Goal: Complete application form: Complete application form

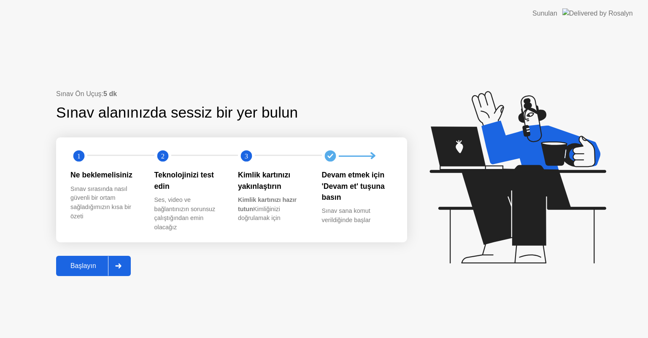
click at [81, 277] on div "Sınav Ön Uçuş: 5 dk Sınav alanınızda sessiz bir yer bulun 1 2 3 Ne beklemelisin…" at bounding box center [324, 182] width 648 height 311
click at [87, 272] on button "Başlayın" at bounding box center [93, 266] width 75 height 20
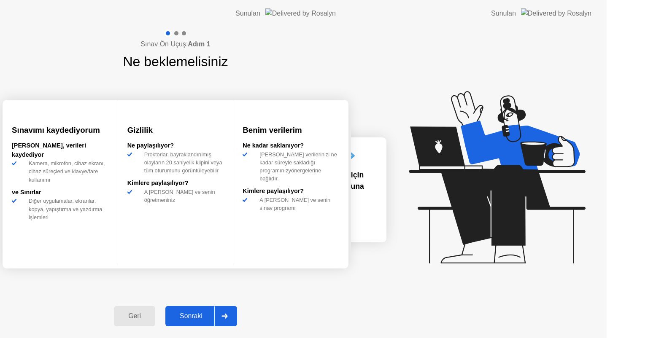
click at [234, 316] on div at bounding box center [224, 316] width 20 height 19
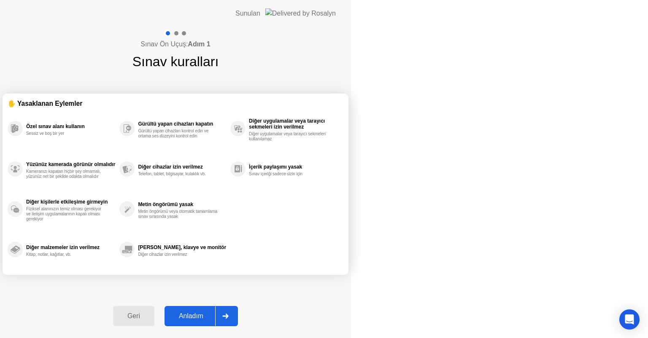
click at [229, 317] on icon at bounding box center [225, 316] width 6 height 5
select select "Available cameras"
select select "Available speakers"
select select "Available microphones"
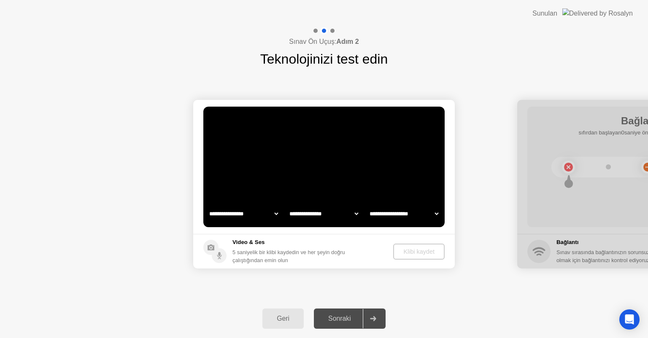
select select "*"
select select "**********"
select select "*******"
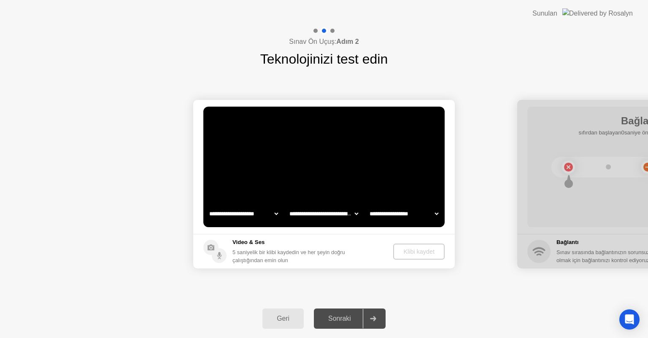
select select "*******"
drag, startPoint x: 465, startPoint y: 296, endPoint x: 537, endPoint y: 144, distance: 168.8
click at [465, 296] on div "**********" at bounding box center [324, 184] width 648 height 230
click at [282, 318] on div "Geri" at bounding box center [283, 319] width 36 height 8
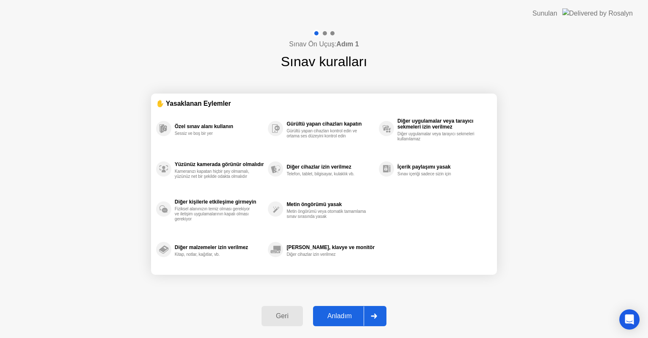
click at [373, 316] on icon at bounding box center [374, 316] width 6 height 5
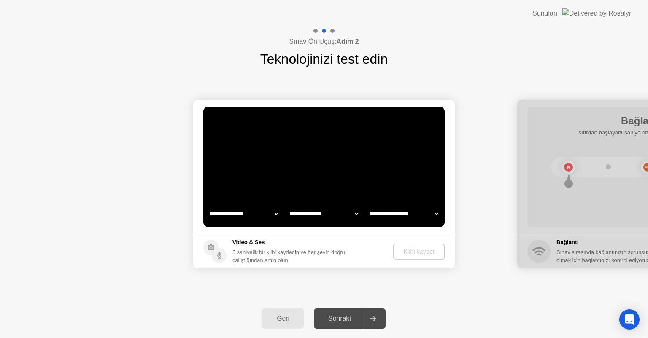
select select "**********"
select select "*******"
click at [426, 254] on div "Klibi kaydet" at bounding box center [419, 251] width 45 height 7
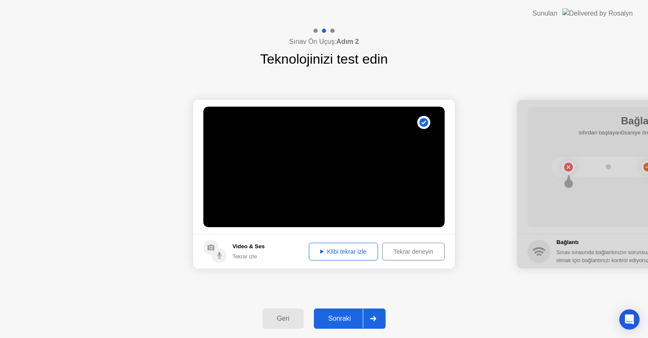
click at [339, 250] on div "Klibi tekrar izle" at bounding box center [343, 251] width 63 height 7
click at [374, 323] on div at bounding box center [373, 318] width 20 height 19
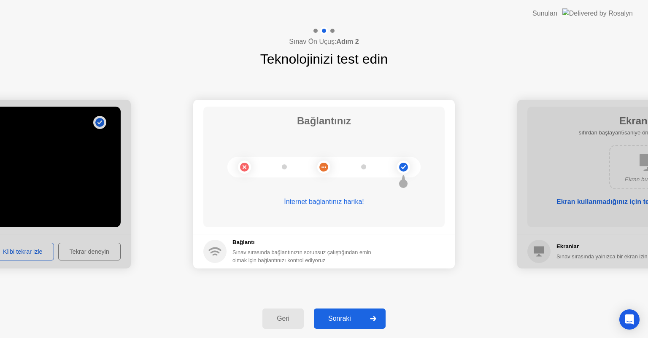
click at [374, 323] on div at bounding box center [373, 318] width 20 height 19
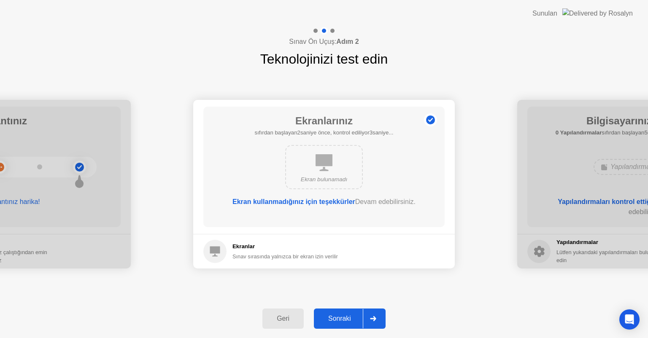
click at [374, 323] on div at bounding box center [373, 318] width 20 height 19
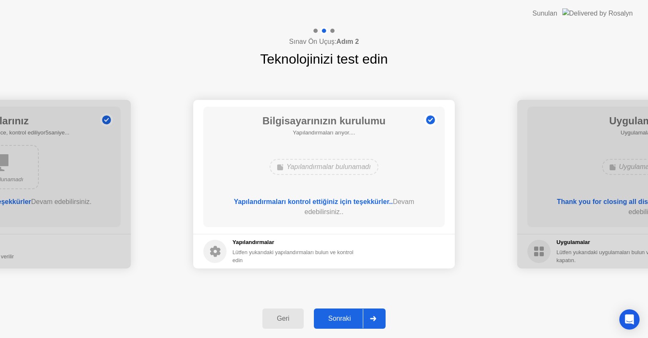
click at [374, 323] on div at bounding box center [373, 318] width 20 height 19
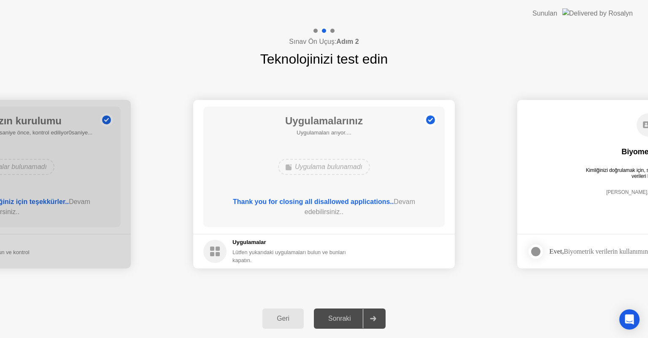
click at [377, 313] on div at bounding box center [373, 318] width 20 height 19
click at [376, 318] on icon at bounding box center [373, 318] width 6 height 5
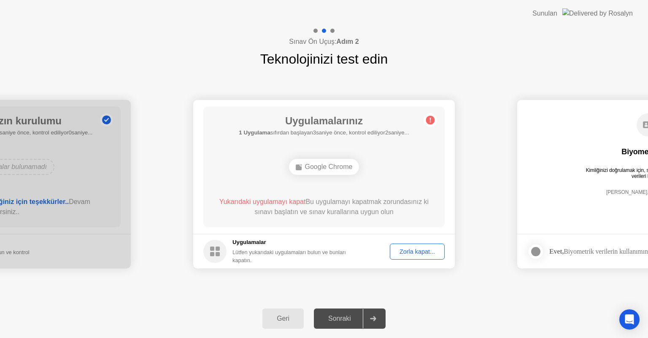
click at [427, 246] on button "Zorla kapat..." at bounding box center [417, 252] width 55 height 16
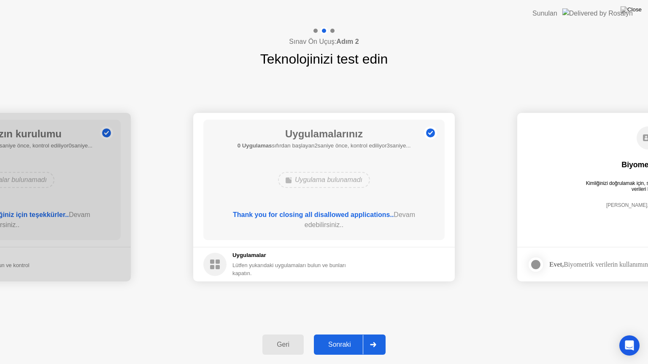
click at [375, 338] on icon at bounding box center [373, 344] width 6 height 5
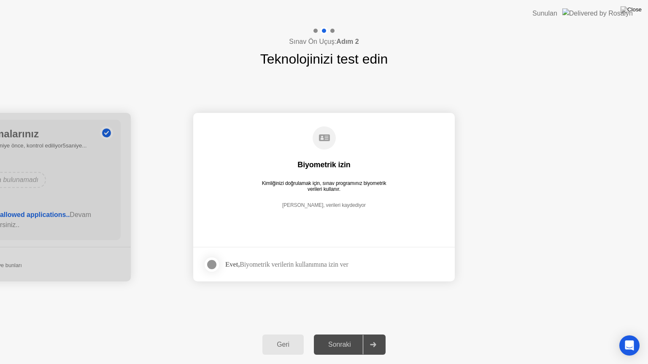
click at [209, 264] on div at bounding box center [212, 265] width 10 height 10
click at [374, 338] on icon at bounding box center [373, 344] width 6 height 5
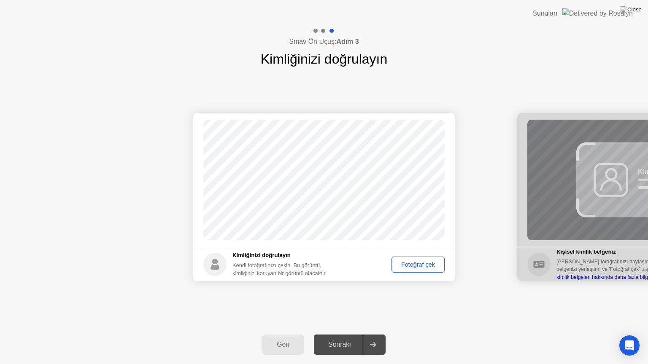
click at [417, 264] on div "Fotoğraf çek" at bounding box center [417, 264] width 47 height 7
click at [411, 267] on div "Tekrar çek" at bounding box center [420, 264] width 41 height 7
click at [411, 267] on div "Fotoğraf çek" at bounding box center [417, 264] width 47 height 7
click at [377, 338] on div at bounding box center [373, 344] width 20 height 19
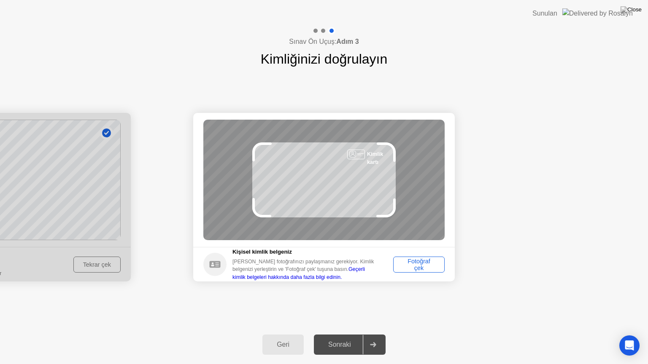
click at [98, 264] on div at bounding box center [-1, 197] width 261 height 169
click at [292, 338] on button "Geri" at bounding box center [282, 345] width 41 height 20
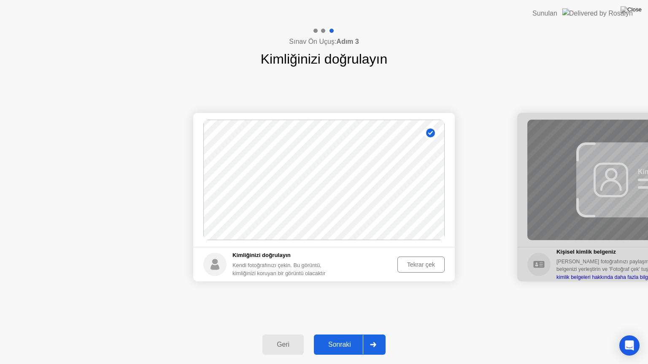
click at [413, 266] on div "Tekrar çek" at bounding box center [420, 264] width 41 height 7
click at [420, 266] on div "Fotoğraf çek" at bounding box center [417, 264] width 47 height 7
click at [381, 338] on div at bounding box center [373, 344] width 20 height 19
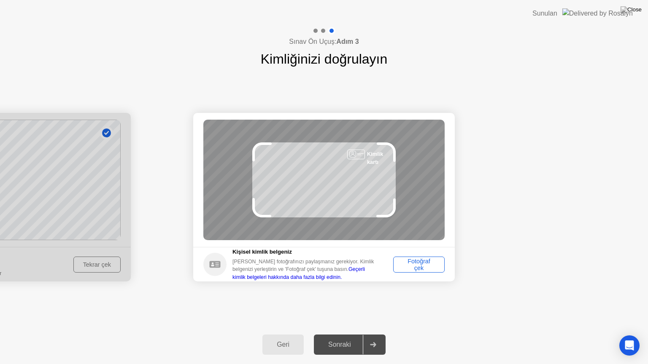
click at [425, 267] on div "Fotoğraf çek" at bounding box center [419, 264] width 46 height 13
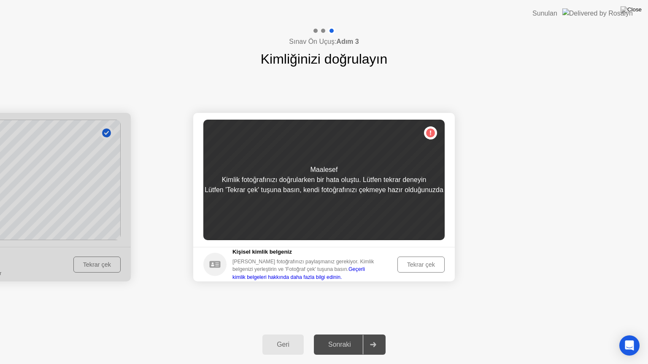
click at [422, 266] on div "Tekrar çek" at bounding box center [420, 264] width 41 height 7
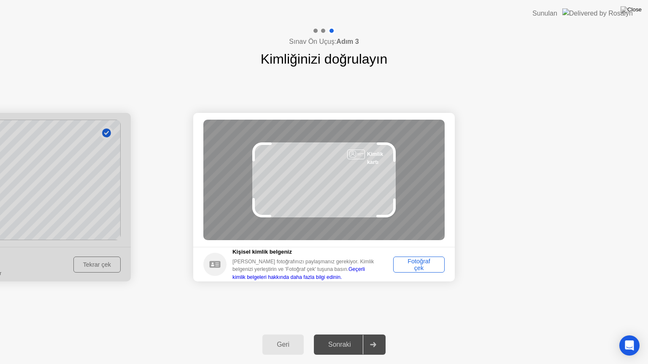
click at [421, 264] on div "Fotoğraf çek" at bounding box center [419, 264] width 46 height 13
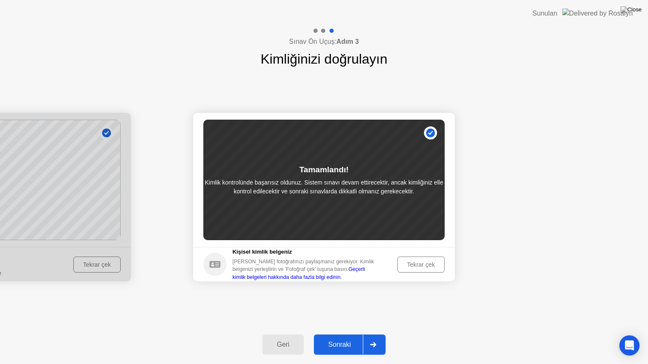
click at [374, 338] on icon at bounding box center [373, 344] width 6 height 5
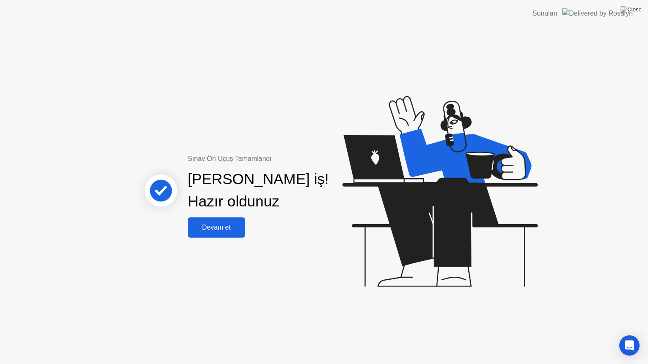
click at [214, 229] on div "Devam et" at bounding box center [216, 228] width 52 height 8
